Goal: Transaction & Acquisition: Book appointment/travel/reservation

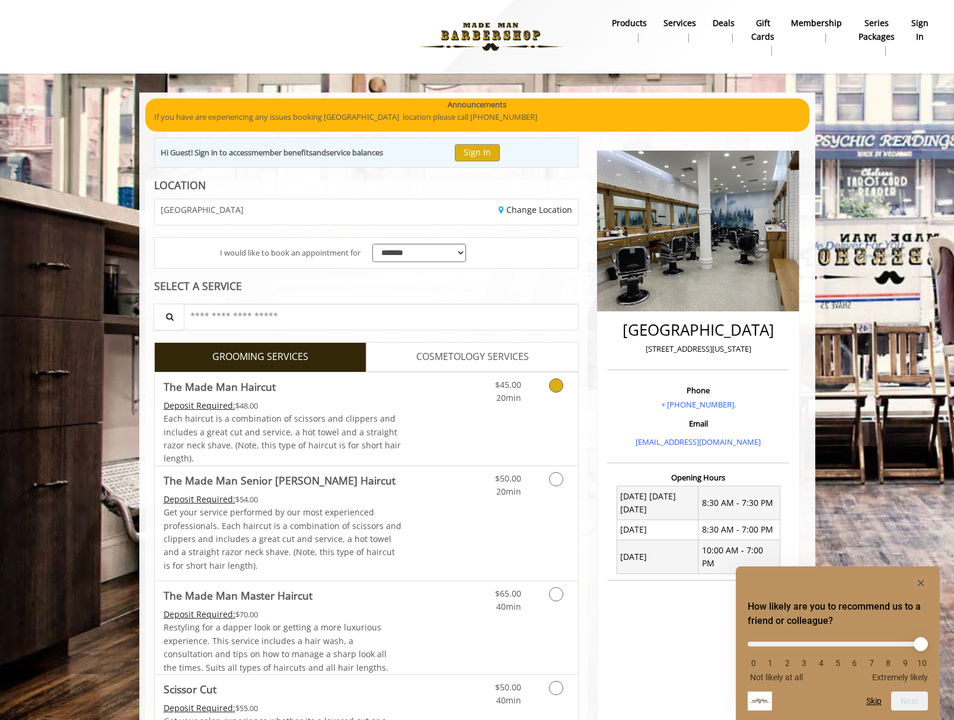
click at [554, 385] on icon "Grooming services" at bounding box center [556, 385] width 14 height 14
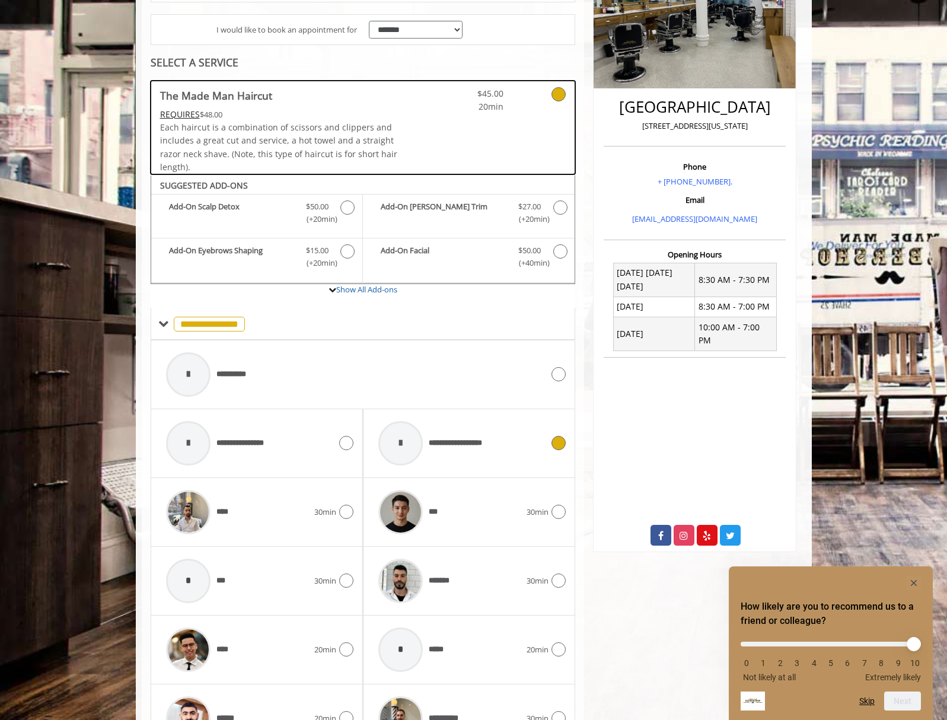
scroll to position [366, 0]
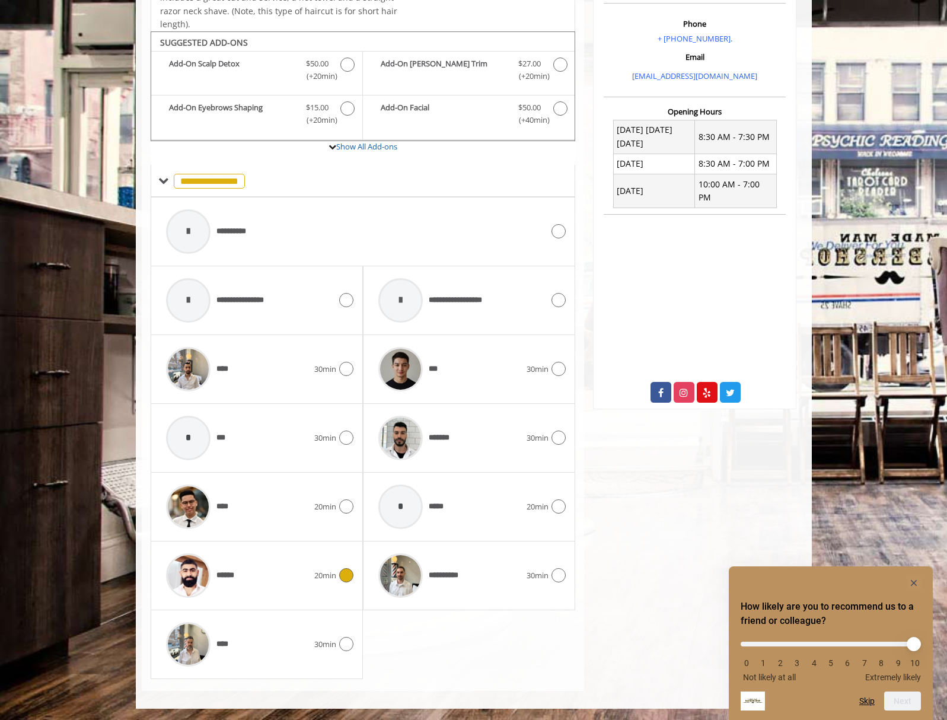
click at [347, 579] on icon at bounding box center [346, 575] width 14 height 14
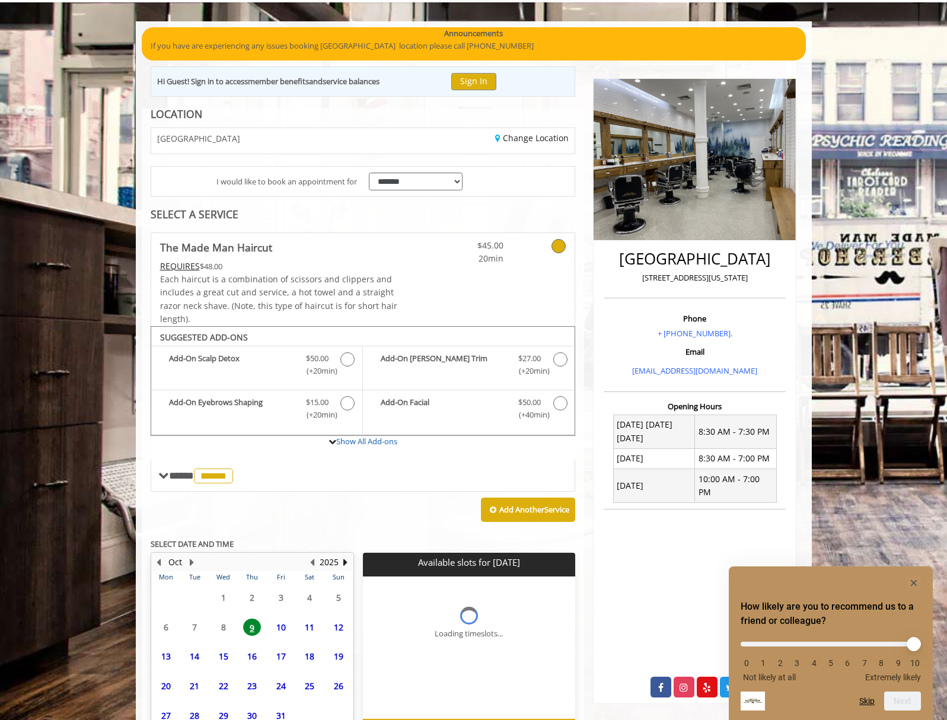
scroll to position [146, 0]
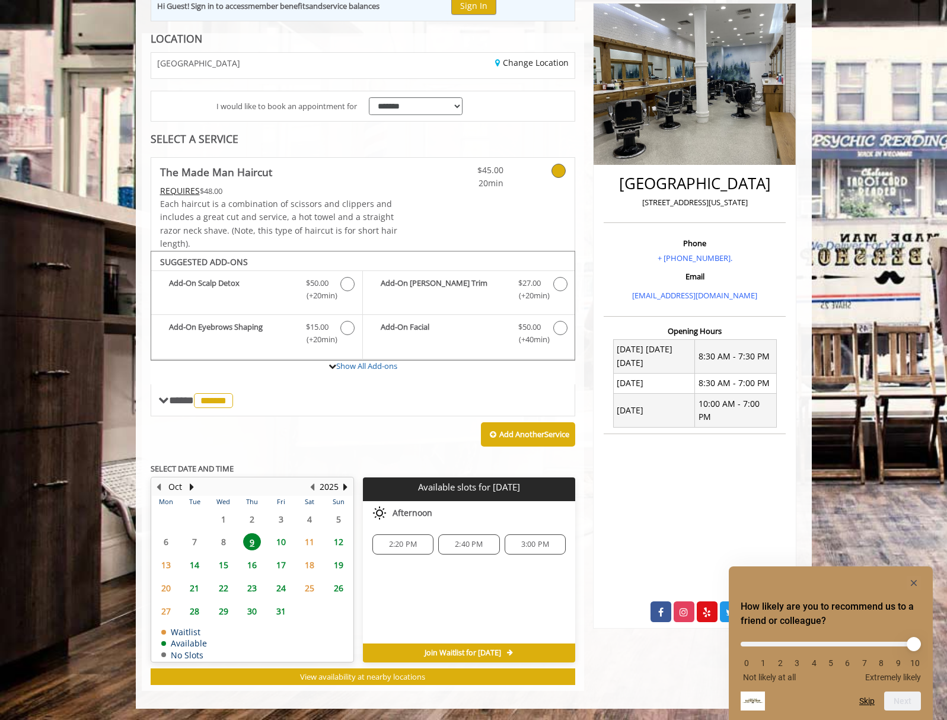
click at [282, 540] on span "10" at bounding box center [281, 541] width 18 height 17
click at [196, 568] on span "14" at bounding box center [195, 564] width 18 height 17
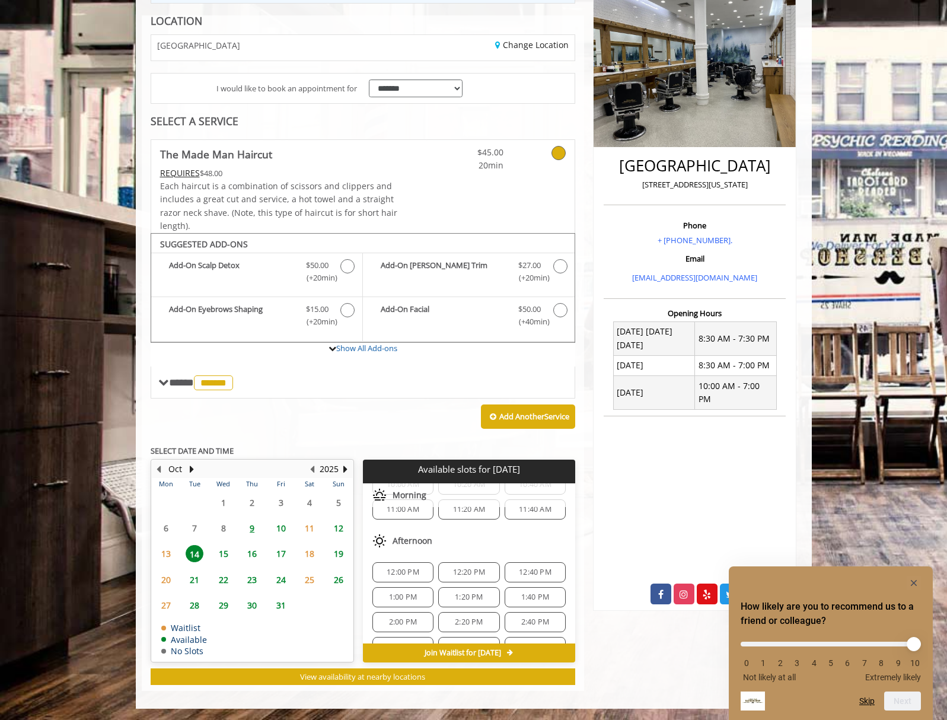
scroll to position [46, 0]
click at [404, 600] on div "1:00 PM" at bounding box center [402, 593] width 61 height 20
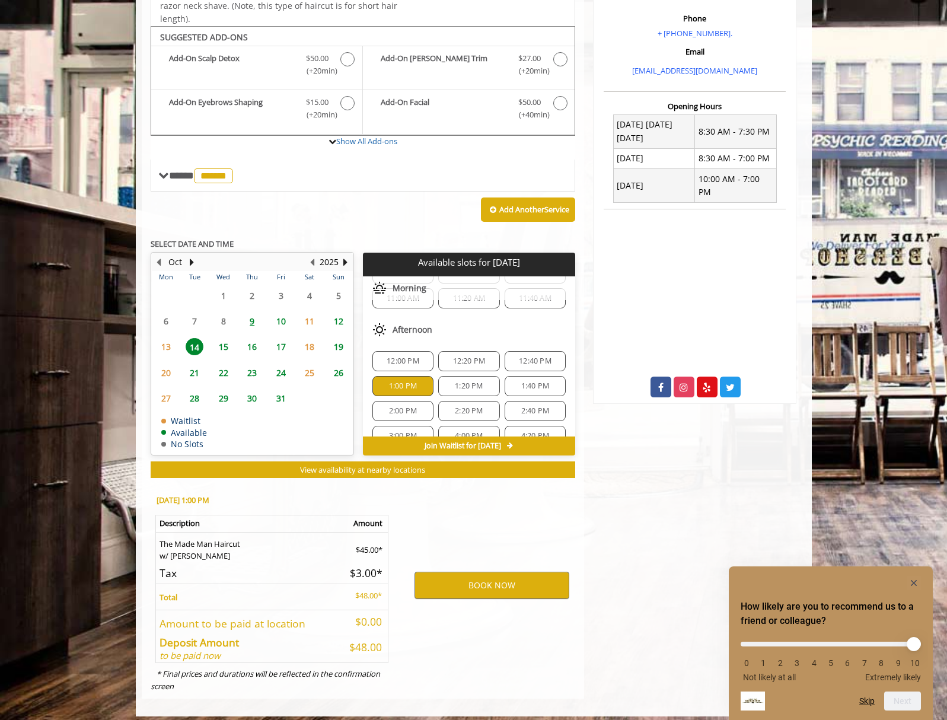
scroll to position [379, 0]
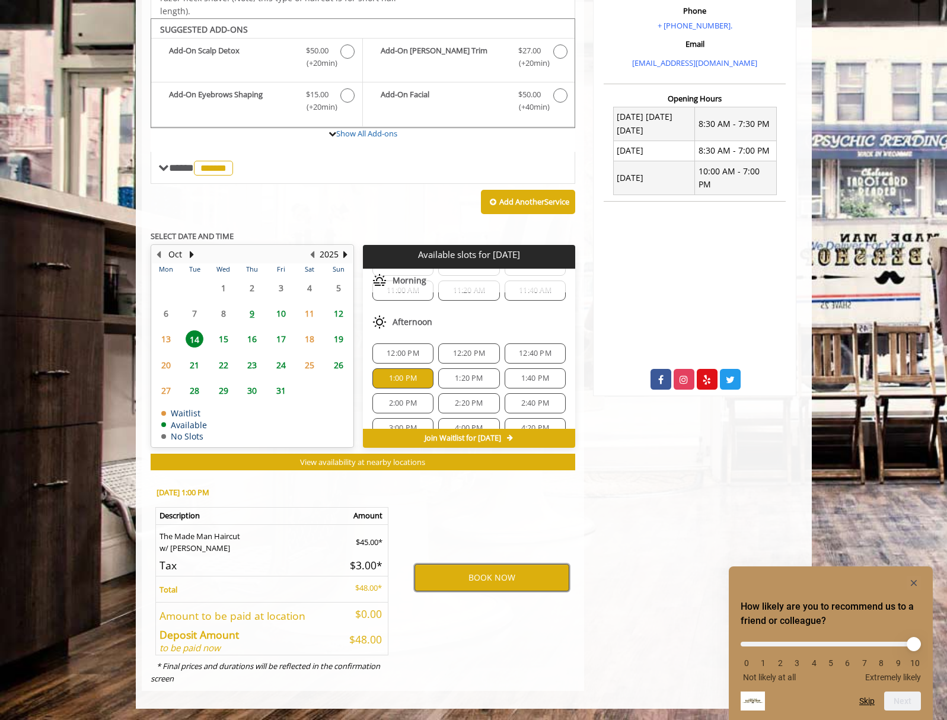
click at [476, 581] on button "BOOK NOW" at bounding box center [492, 577] width 155 height 27
